Goal: Task Accomplishment & Management: Use online tool/utility

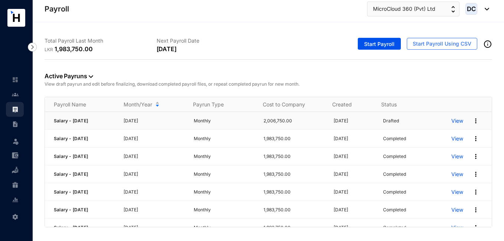
click at [454, 121] on p "View" at bounding box center [457, 120] width 12 height 7
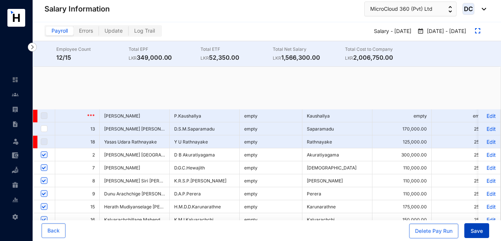
checkbox input "true"
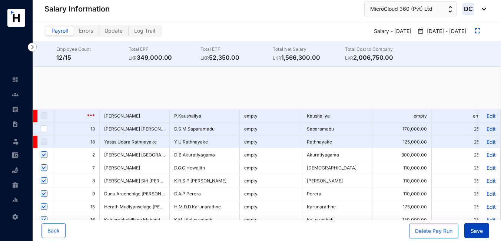
checkbox input "true"
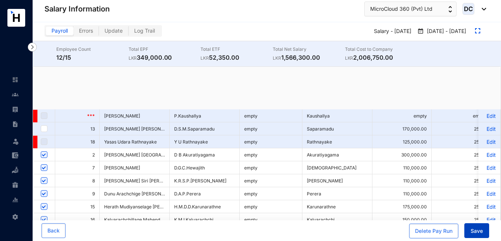
checkbox input "true"
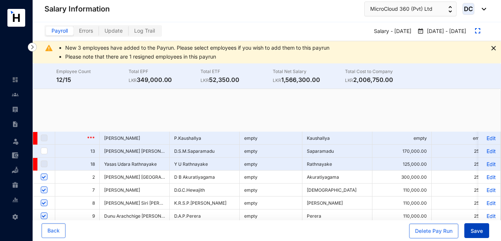
click at [478, 231] on span "Save" at bounding box center [477, 230] width 12 height 7
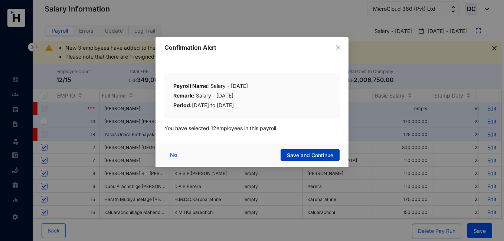
click at [329, 157] on span "Save and Continue" at bounding box center [310, 155] width 46 height 7
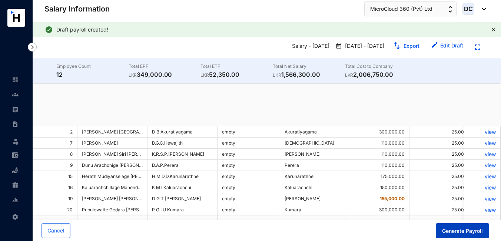
click at [462, 230] on span "Generate Payroll" at bounding box center [462, 230] width 41 height 7
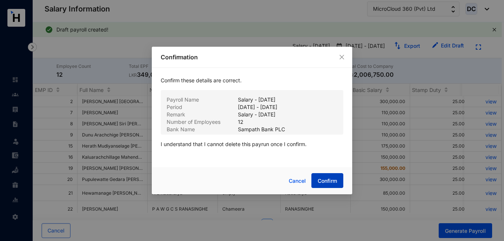
click at [325, 180] on span "Confirm" at bounding box center [326, 180] width 19 height 7
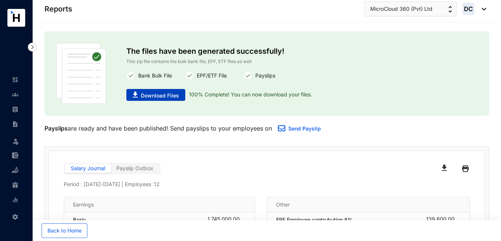
click at [154, 96] on span "Download Files" at bounding box center [160, 95] width 38 height 7
